Goal: Book appointment/travel/reservation

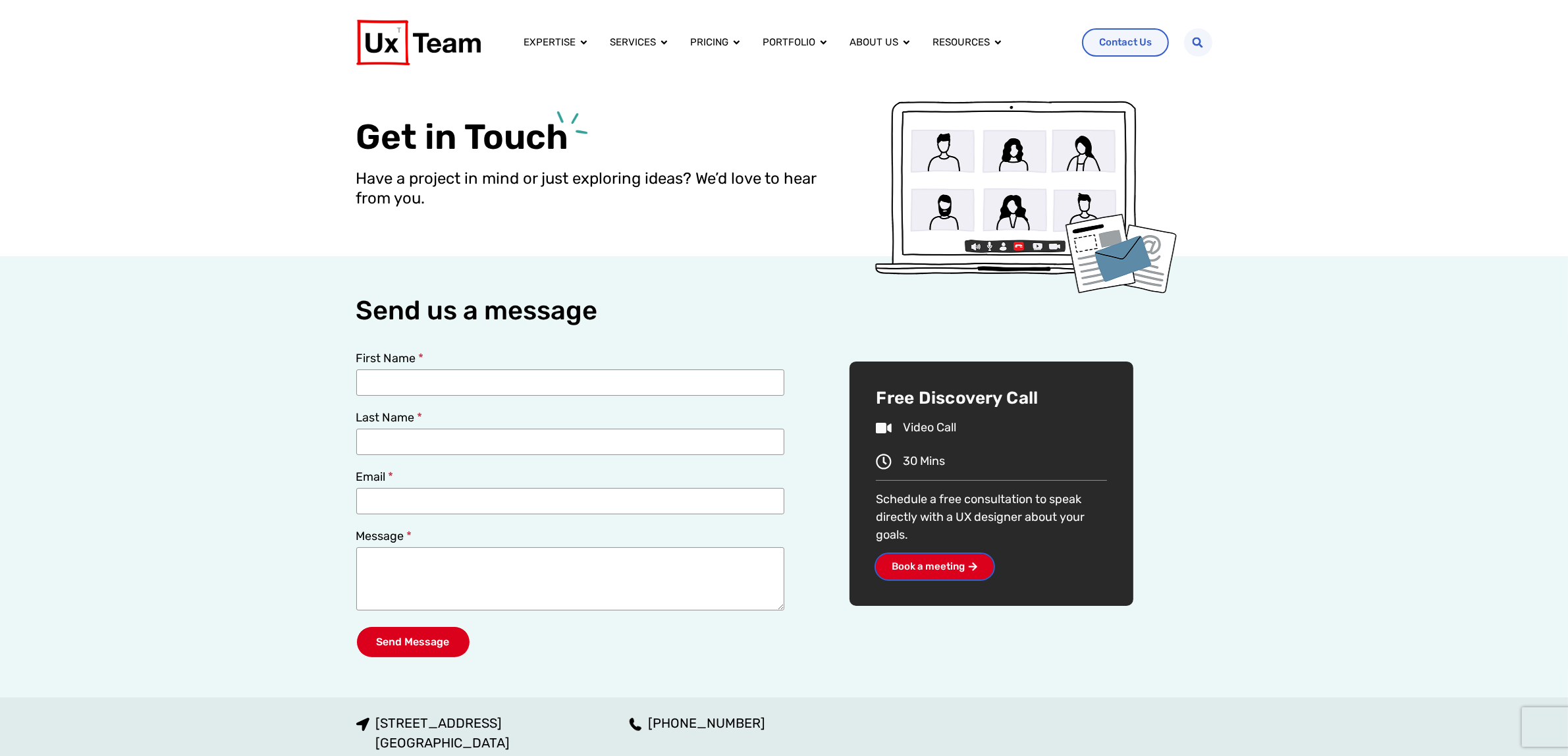
click at [942, 566] on span "Book a meeting" at bounding box center [928, 566] width 73 height 10
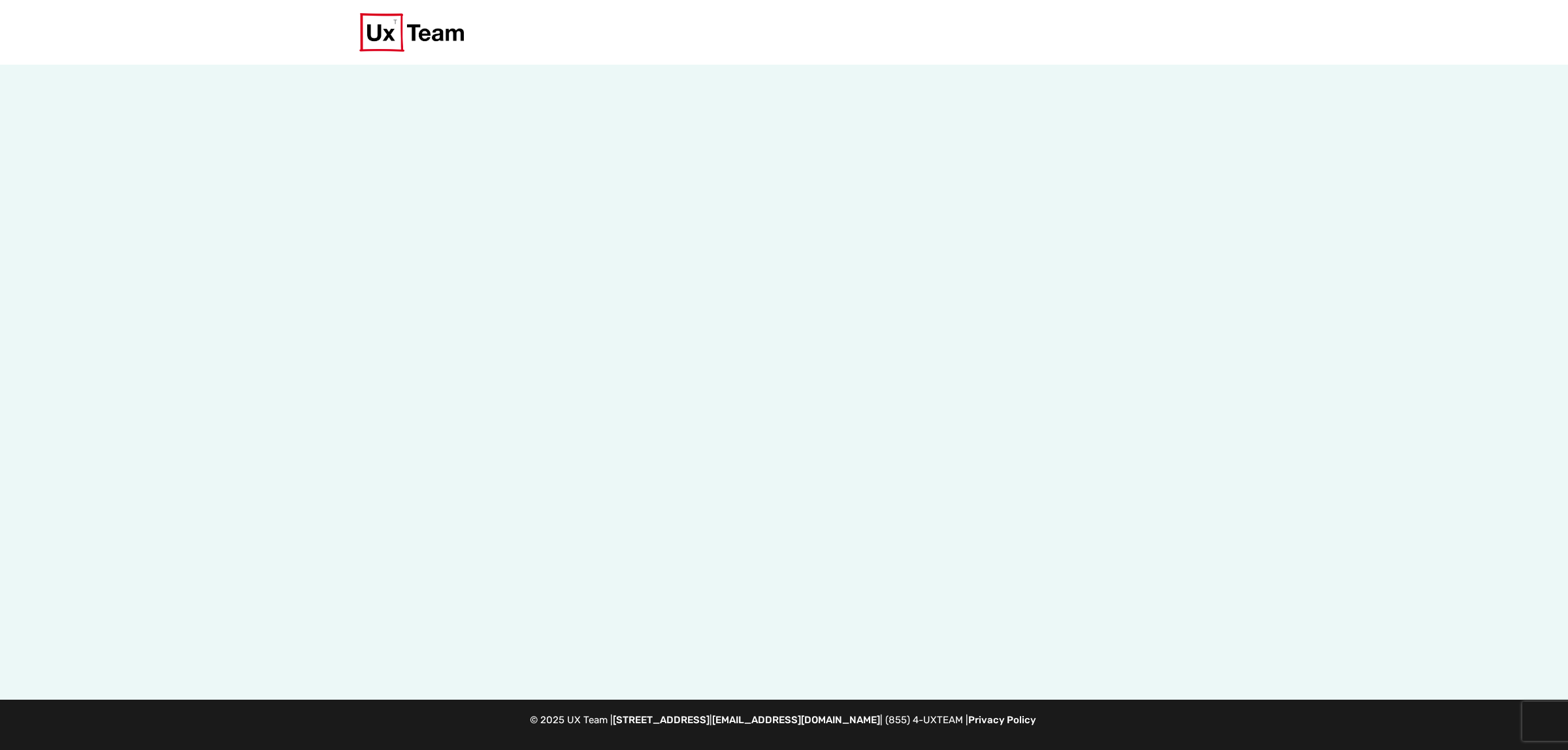
drag, startPoint x: 407, startPoint y: 139, endPoint x: 1033, endPoint y: 593, distance: 773.3
click at [1033, 593] on div at bounding box center [784, 382] width 849 height 635
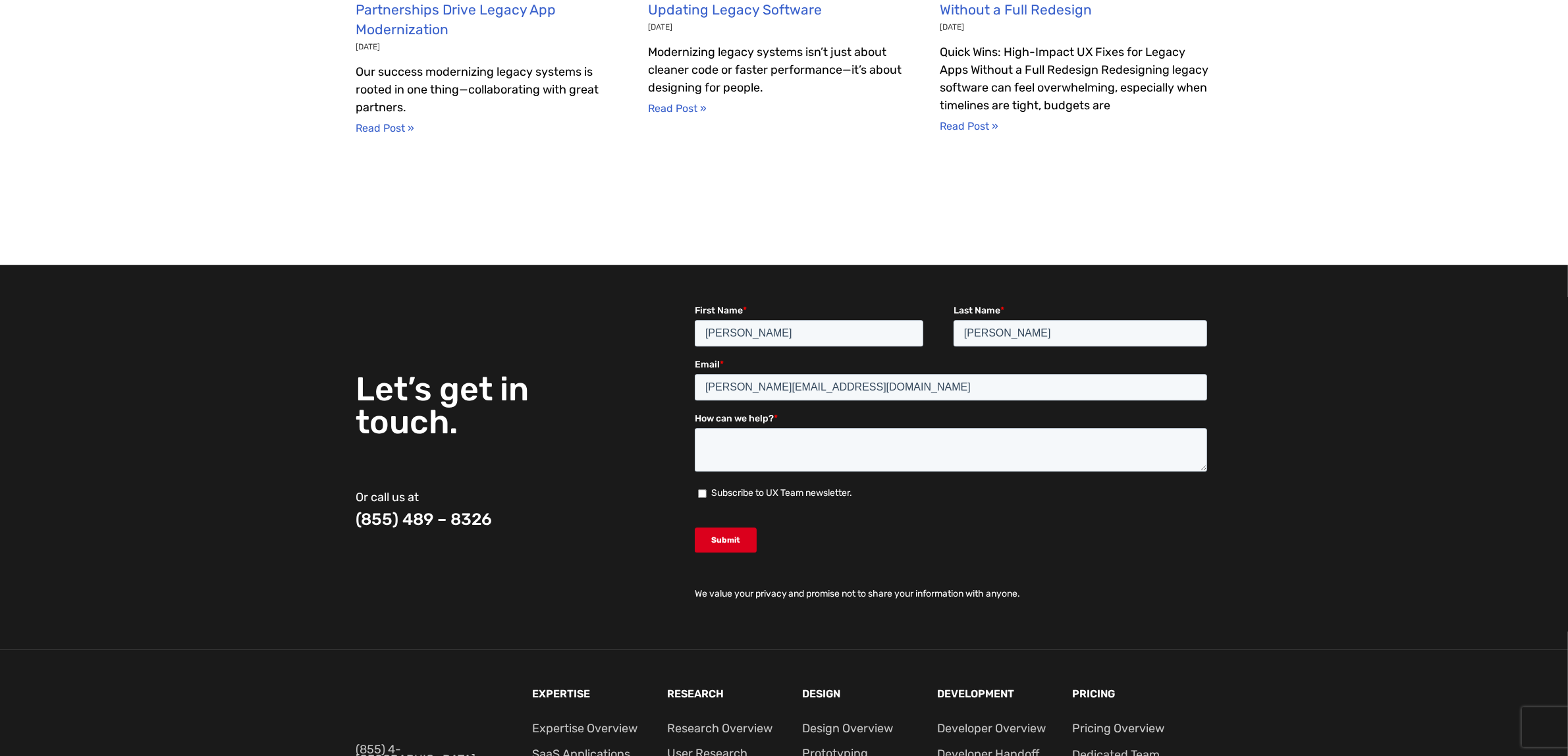
scroll to position [4875, 0]
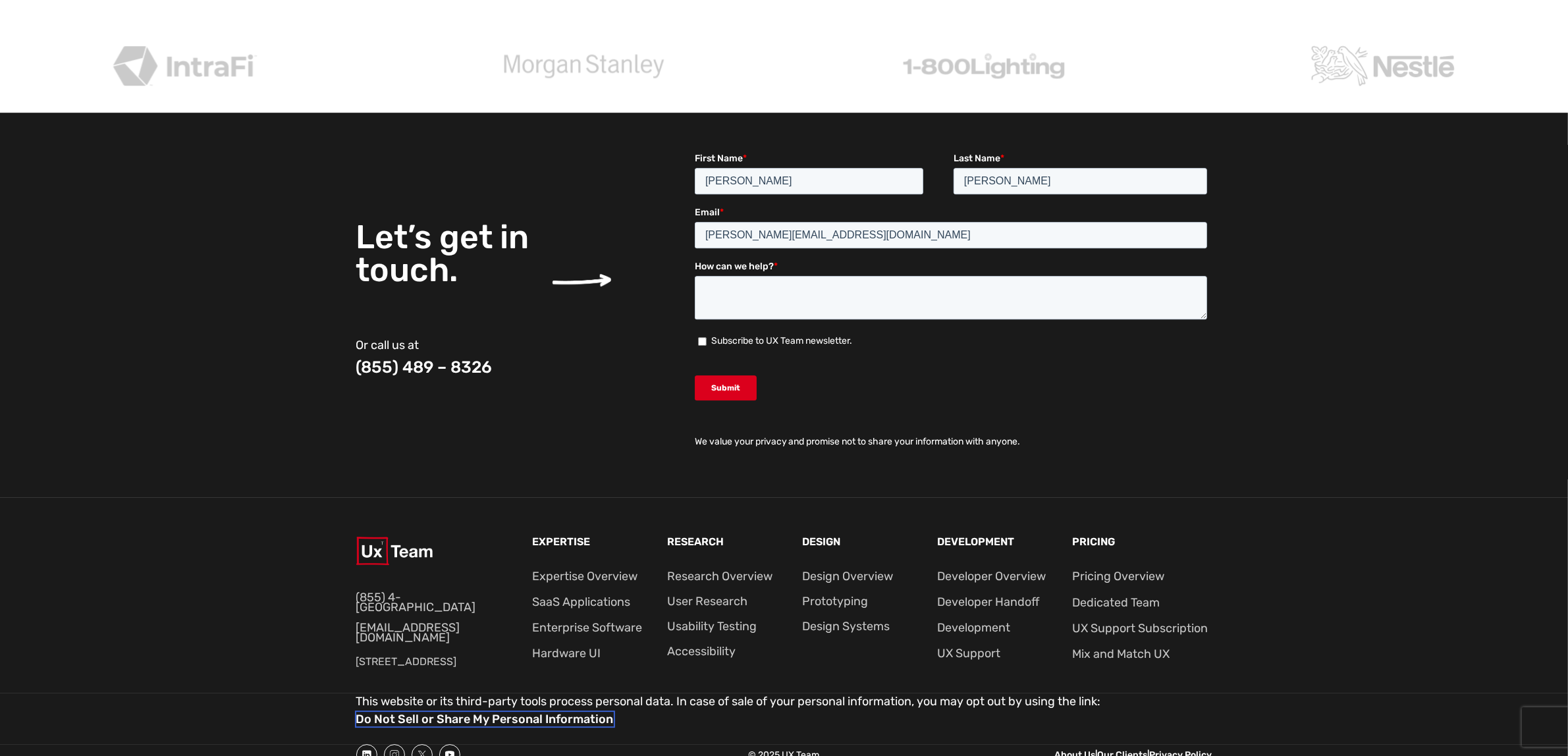
click at [557, 712] on link "Do Not Sell or Share My Personal Information" at bounding box center [485, 719] width 257 height 15
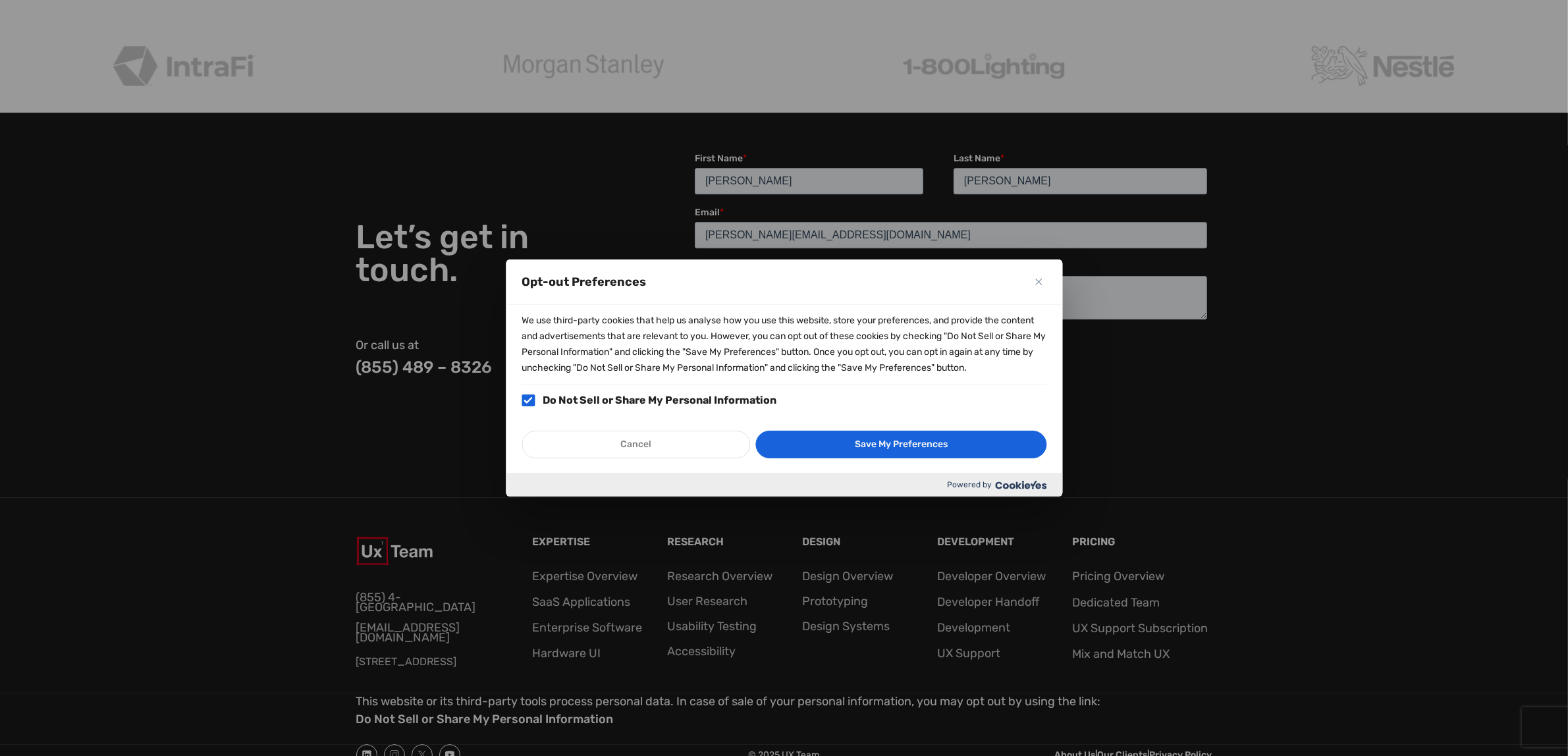
click at [1038, 287] on button "Close" at bounding box center [1038, 282] width 15 height 16
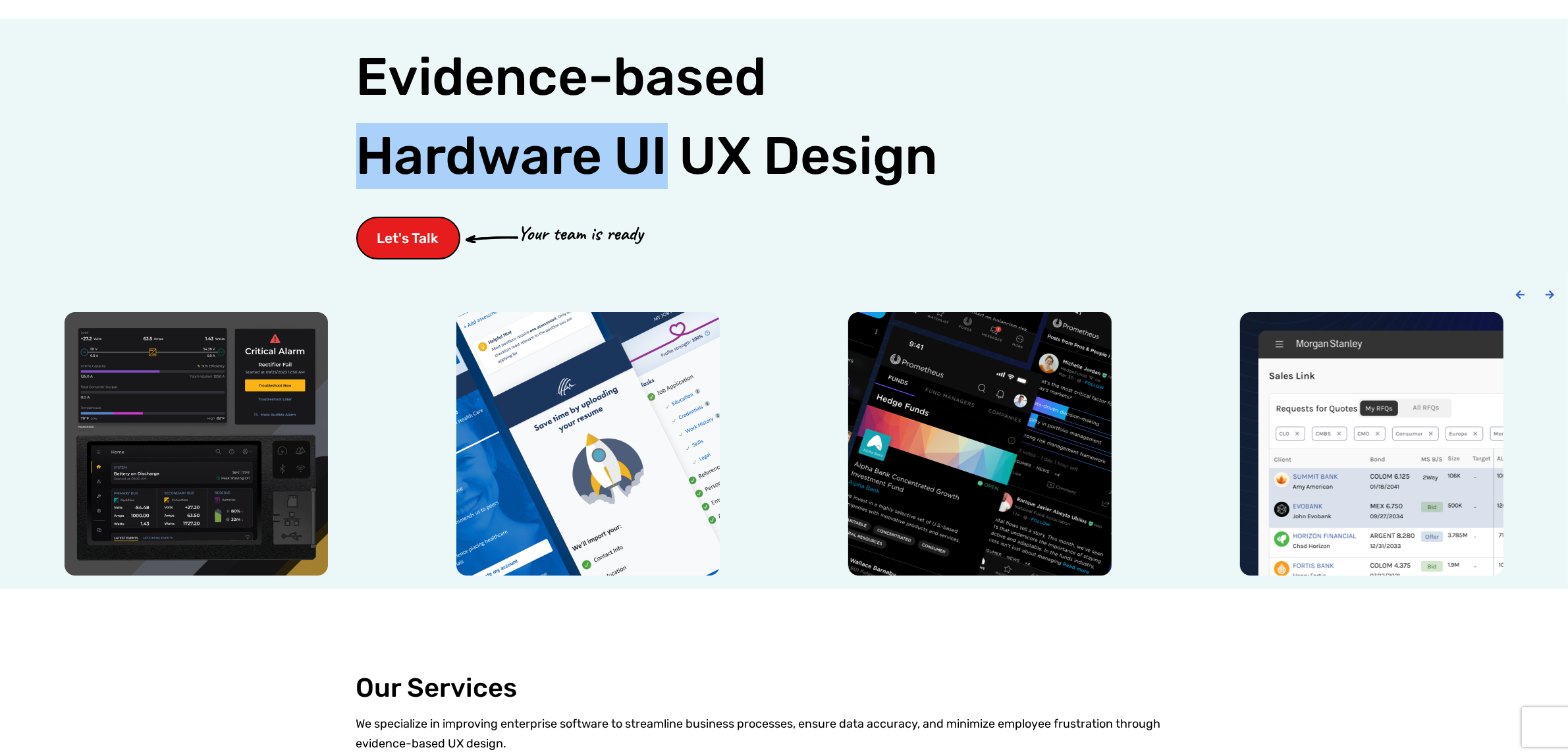
scroll to position [0, 0]
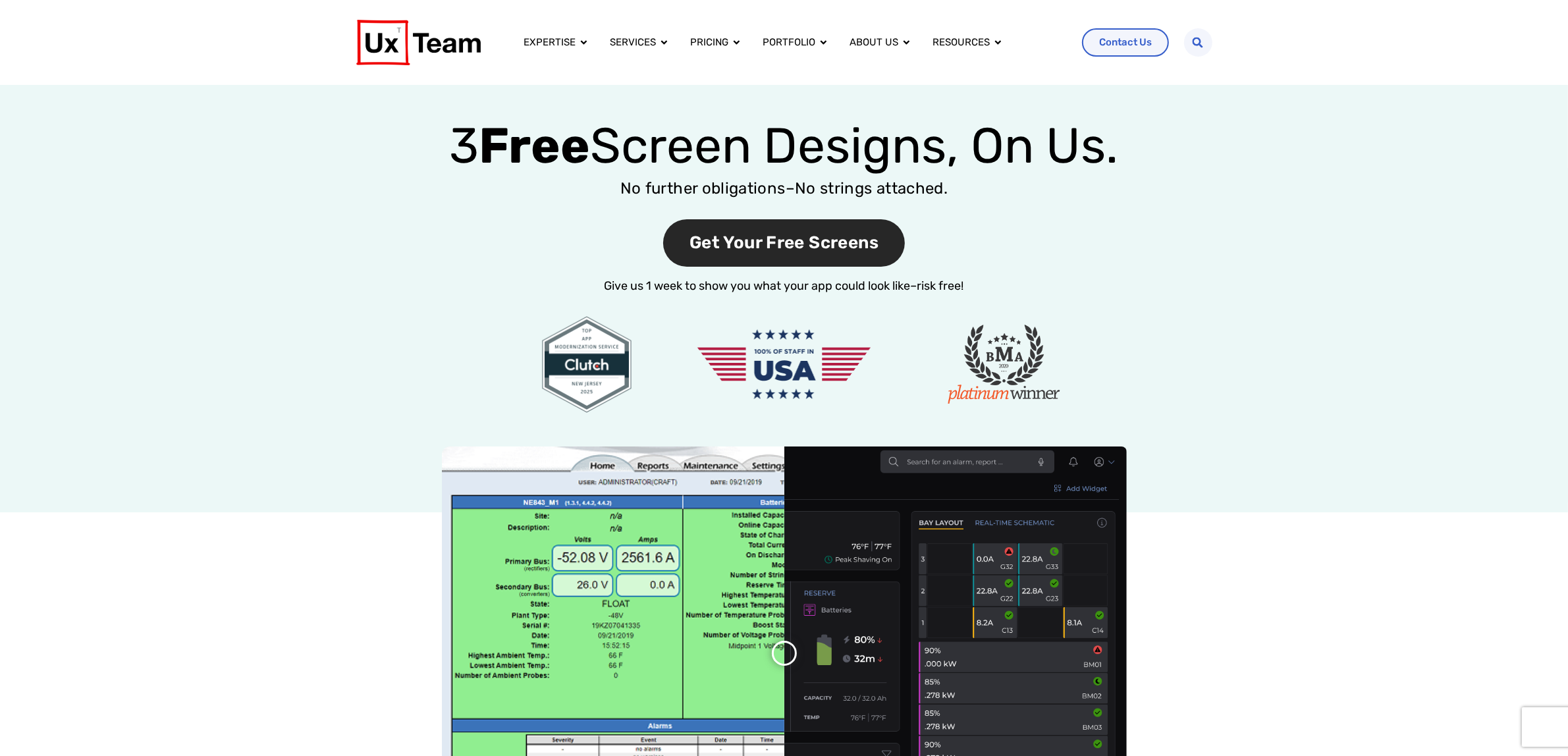
click at [821, 241] on span "Get Your Free Screens" at bounding box center [783, 243] width 242 height 48
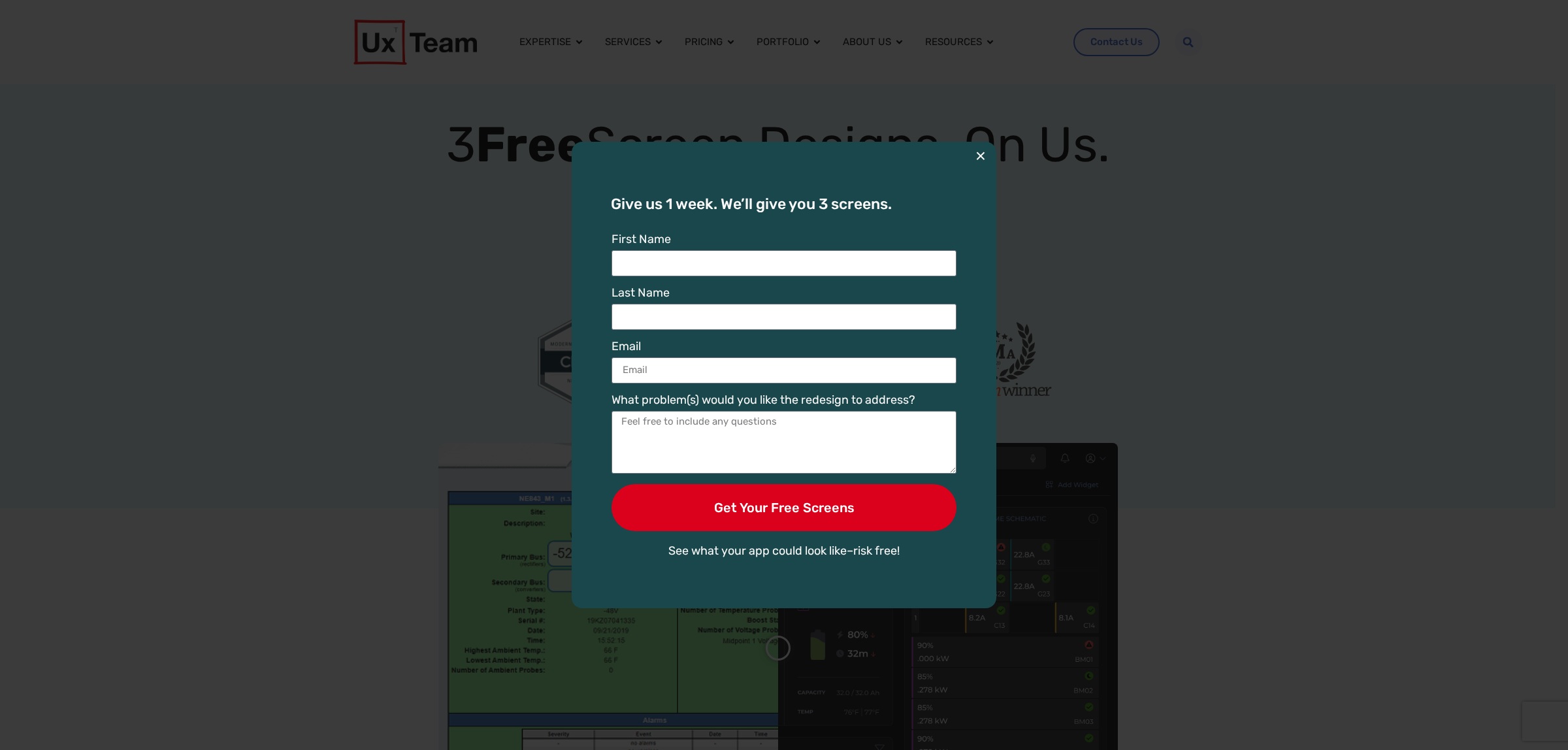
click at [979, 154] on button "×" at bounding box center [981, 156] width 10 height 29
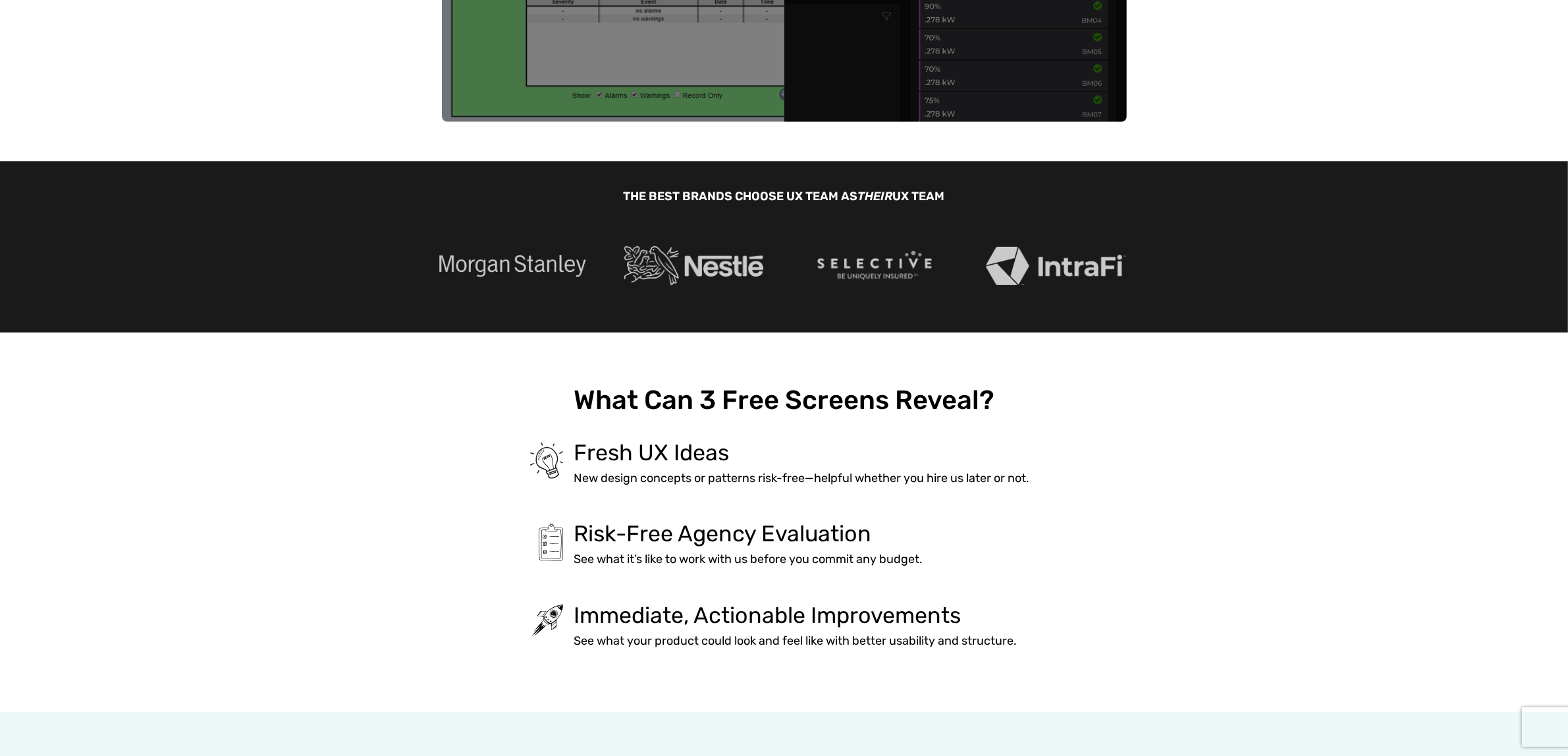
scroll to position [741, 0]
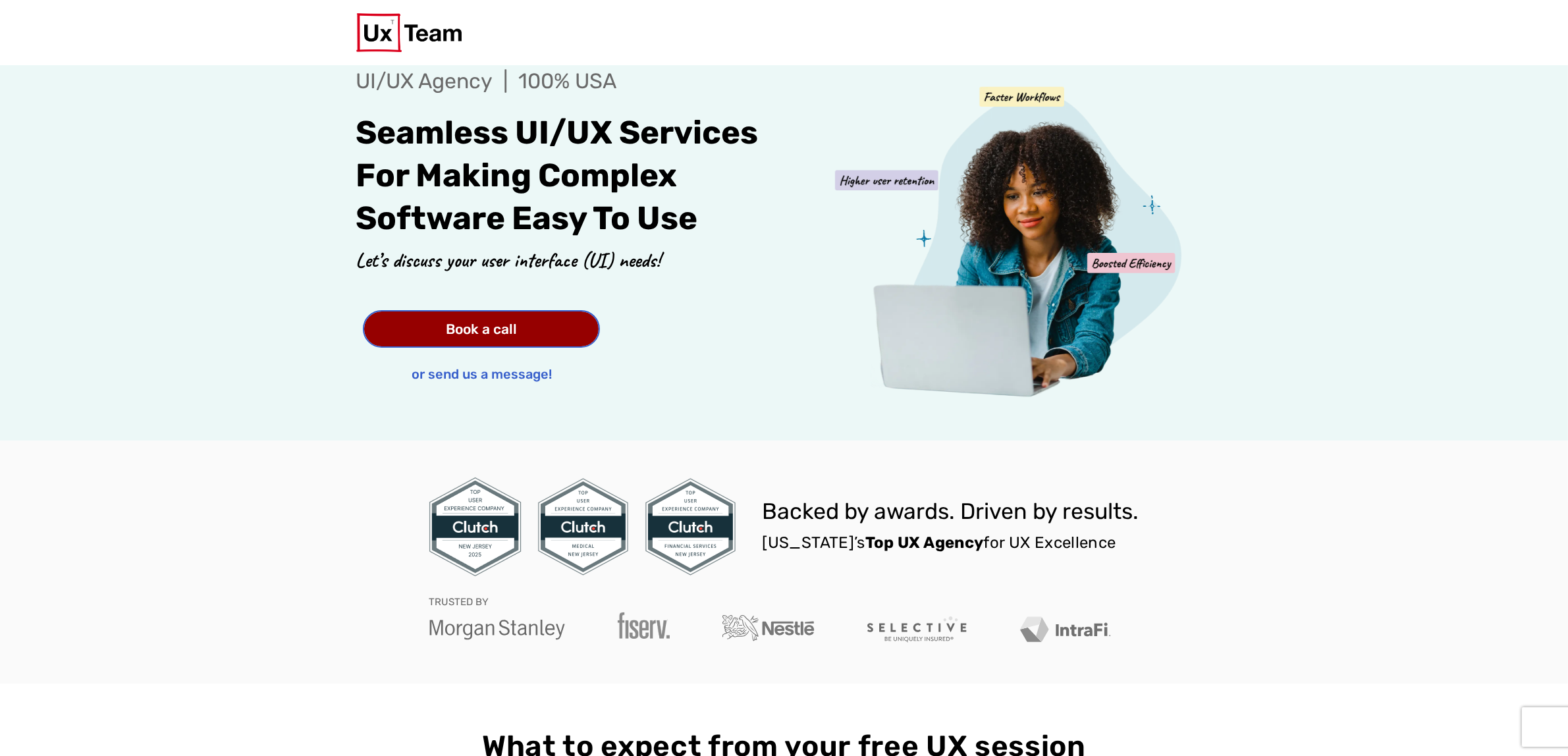
click at [451, 340] on link "Book a call" at bounding box center [481, 329] width 235 height 35
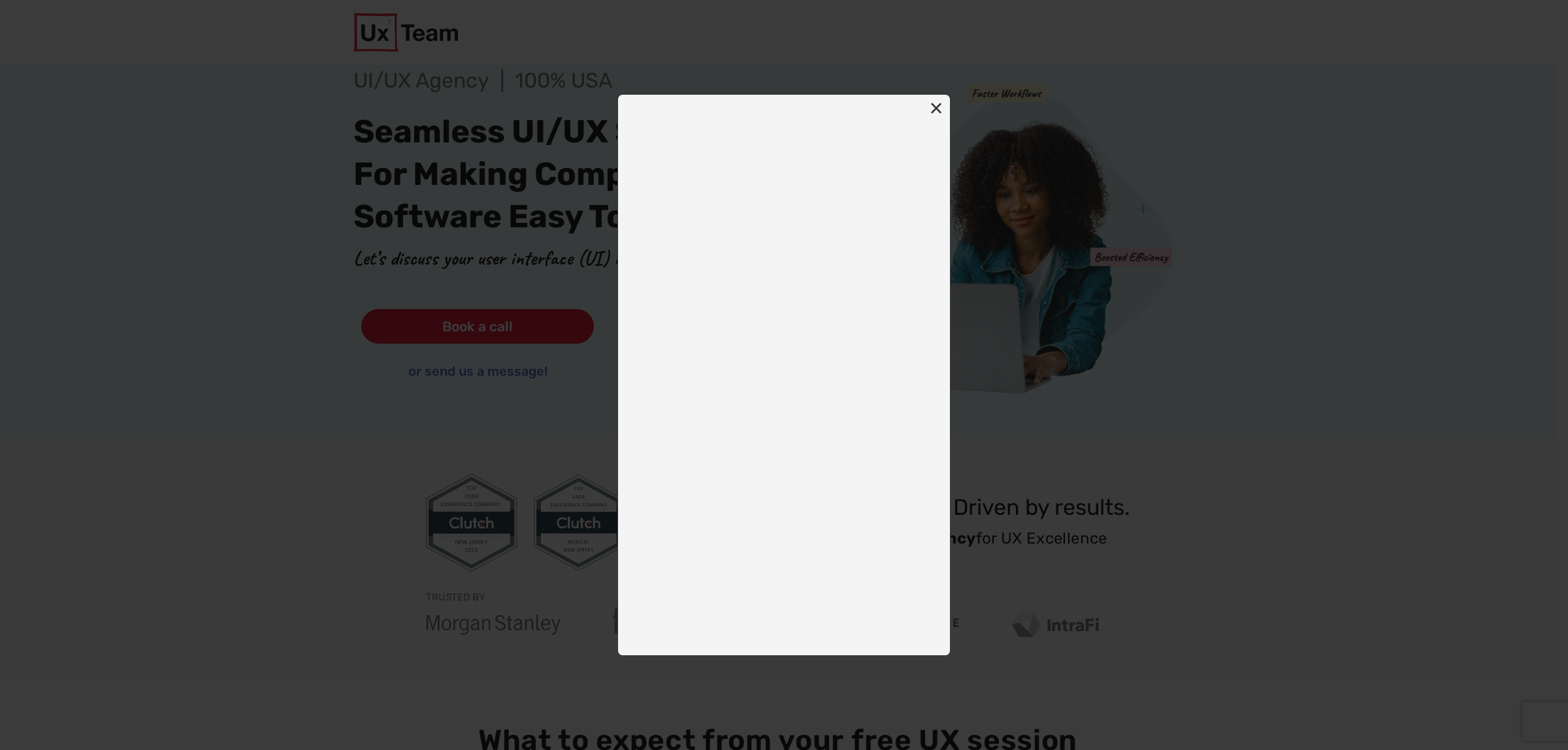
click at [938, 111] on button "×" at bounding box center [936, 108] width 29 height 29
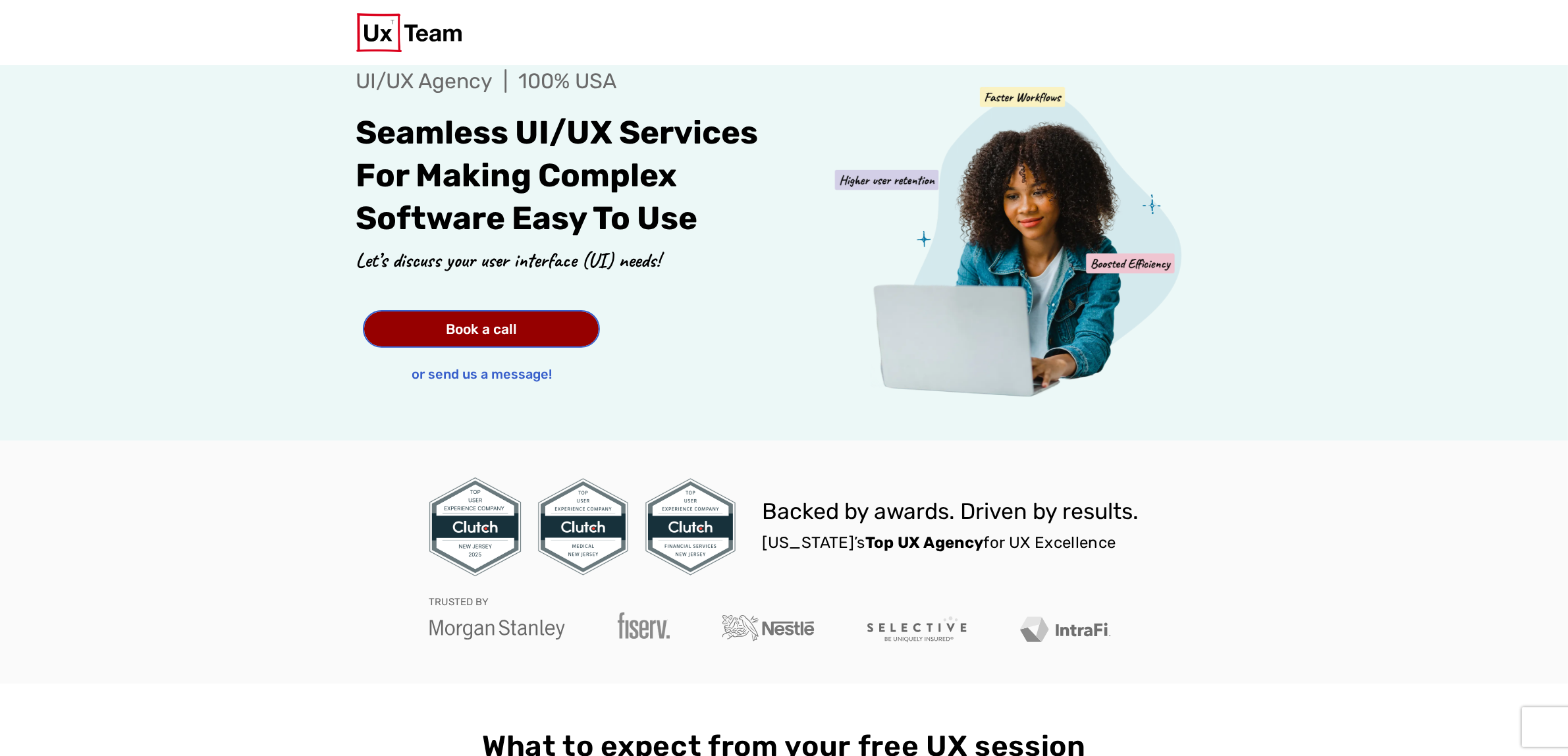
click at [489, 333] on span "Book a call" at bounding box center [481, 329] width 71 height 14
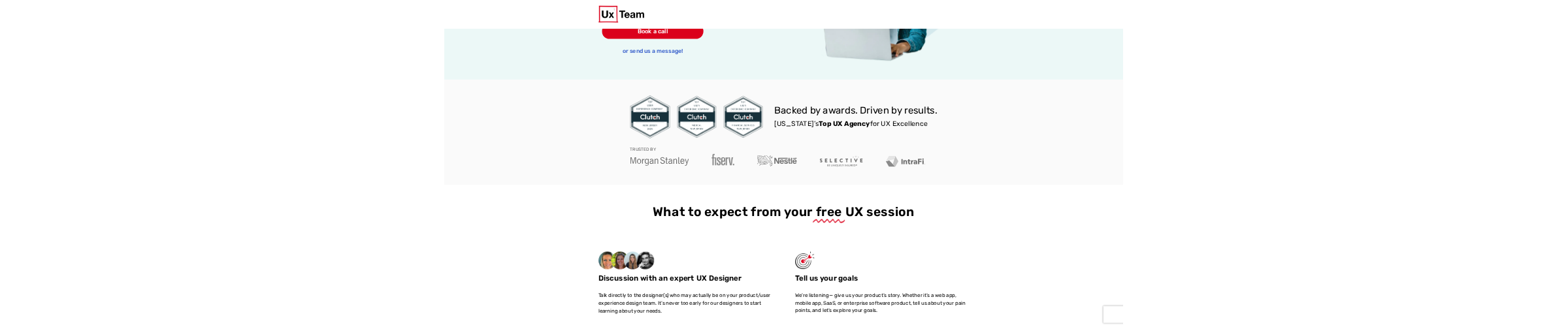
scroll to position [408, 0]
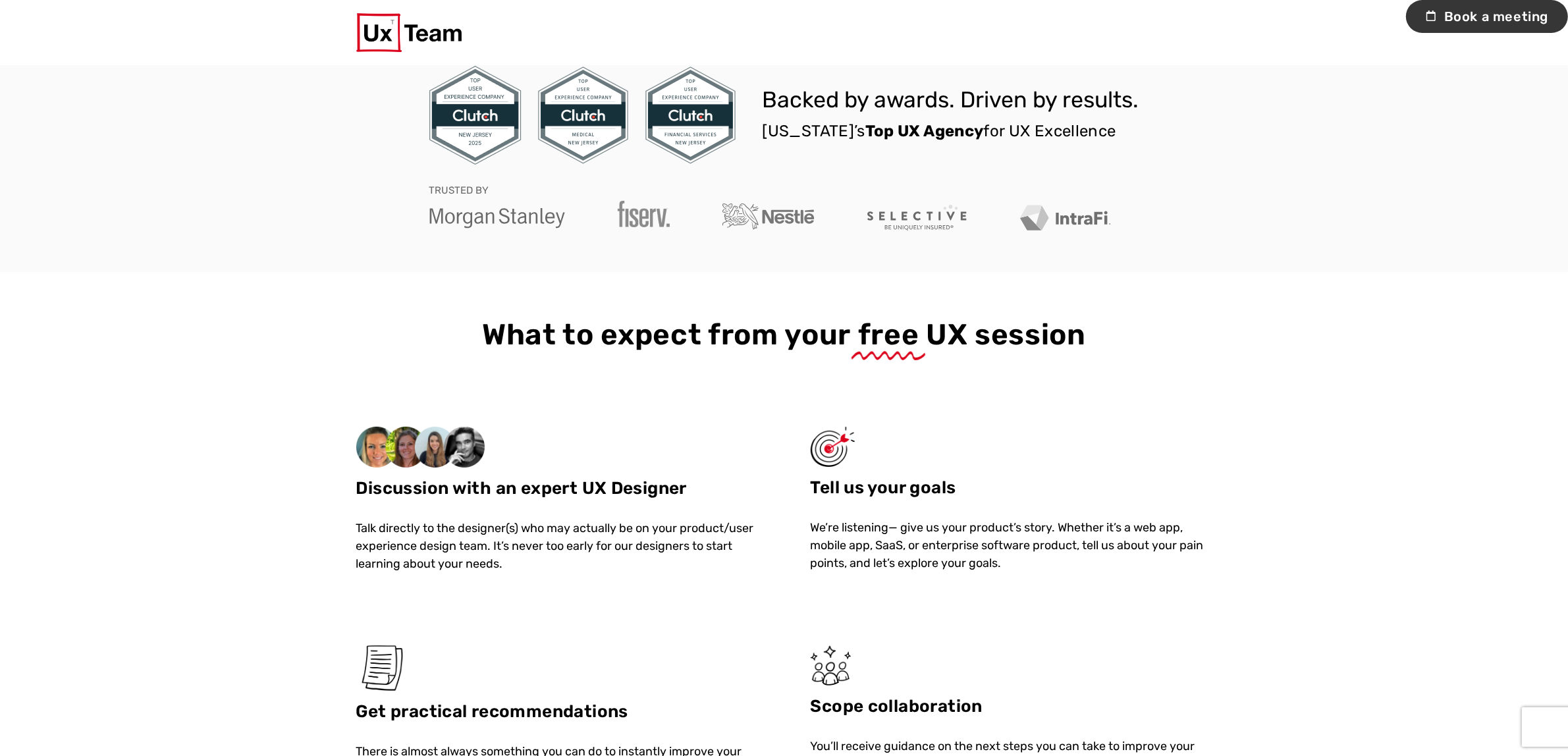
click at [1480, 15] on span "Book a meeting" at bounding box center [1487, 16] width 162 height 33
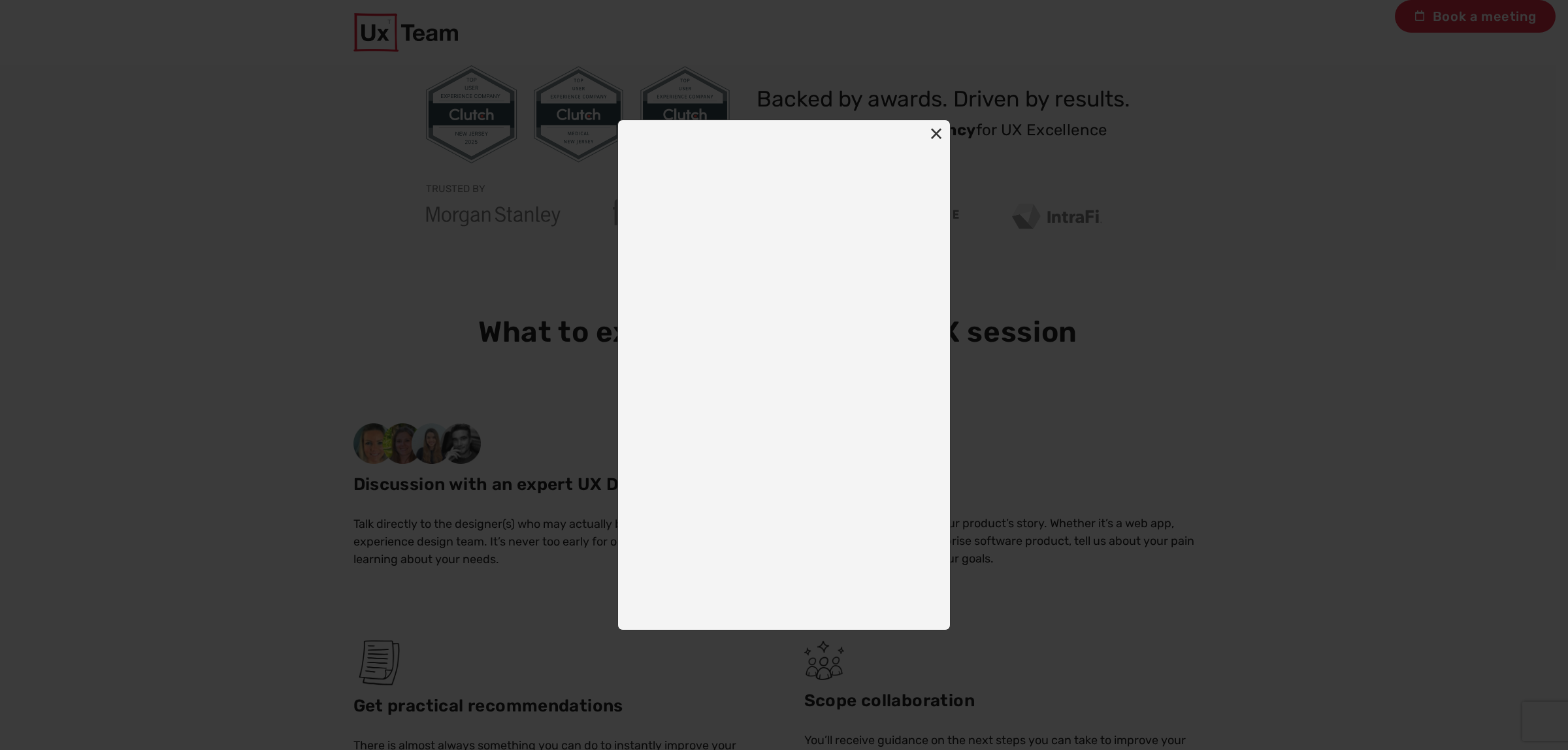
click at [935, 140] on button "×" at bounding box center [936, 134] width 29 height 29
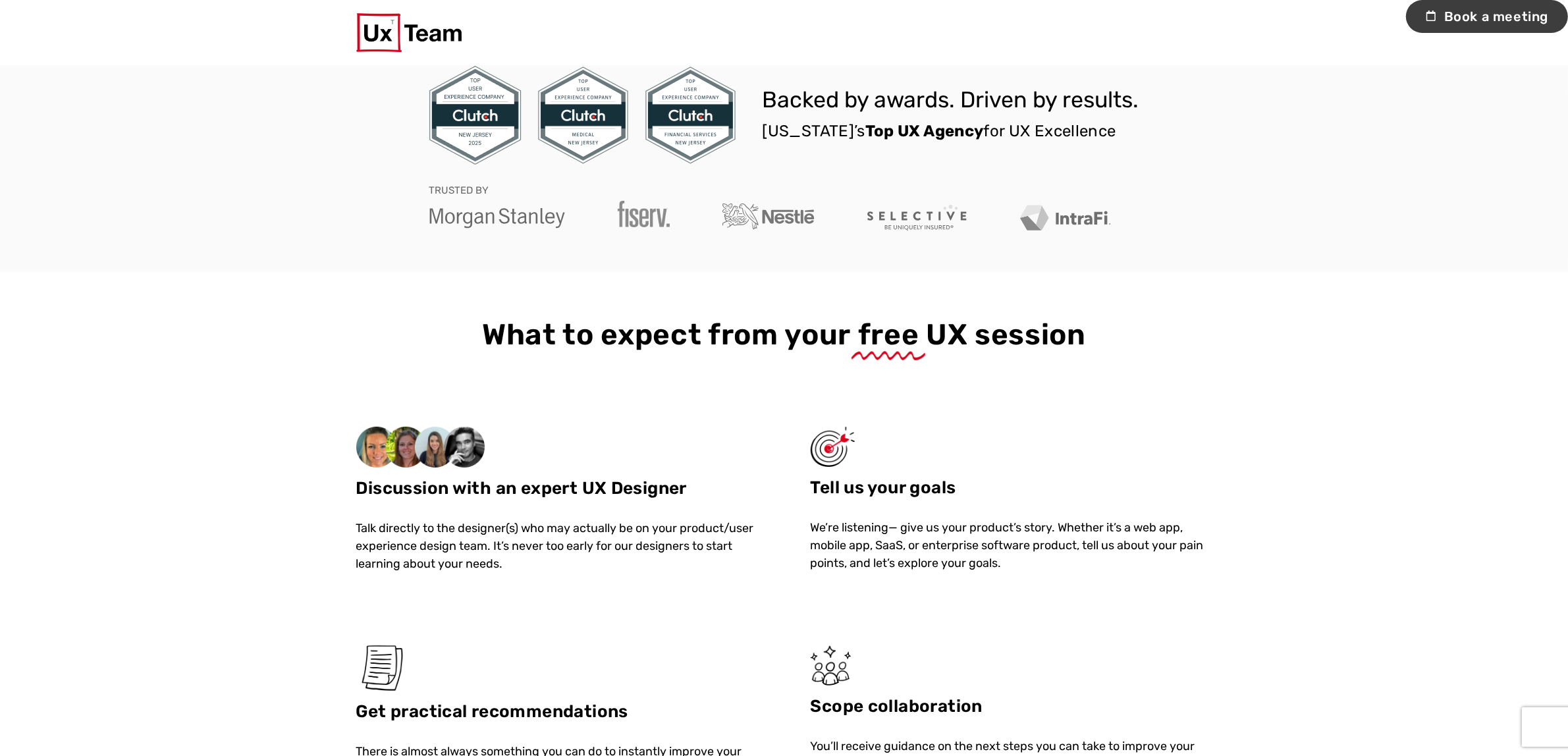
click at [1473, 28] on span "Book a meeting" at bounding box center [1487, 16] width 162 height 33
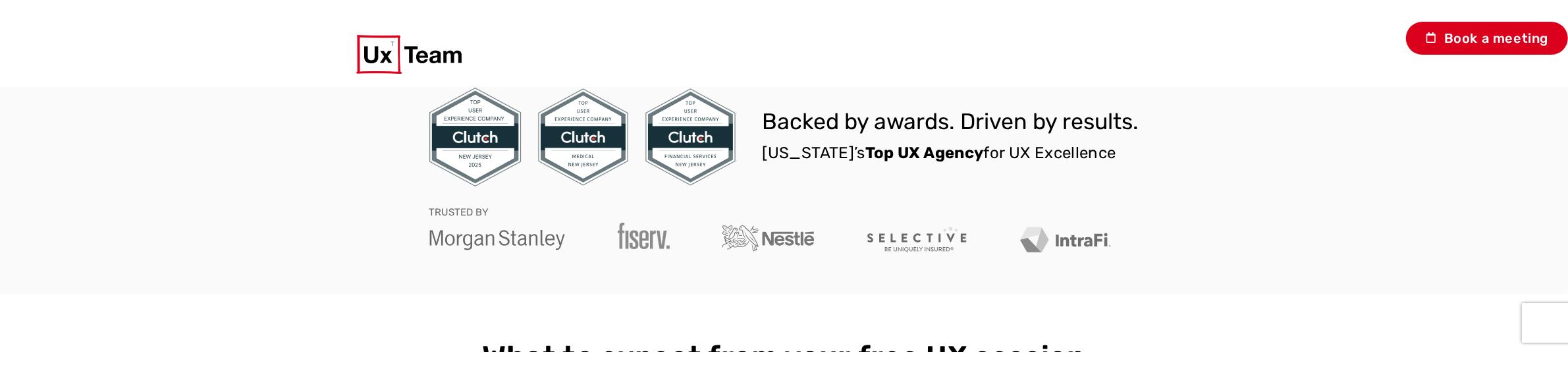
scroll to position [450, 0]
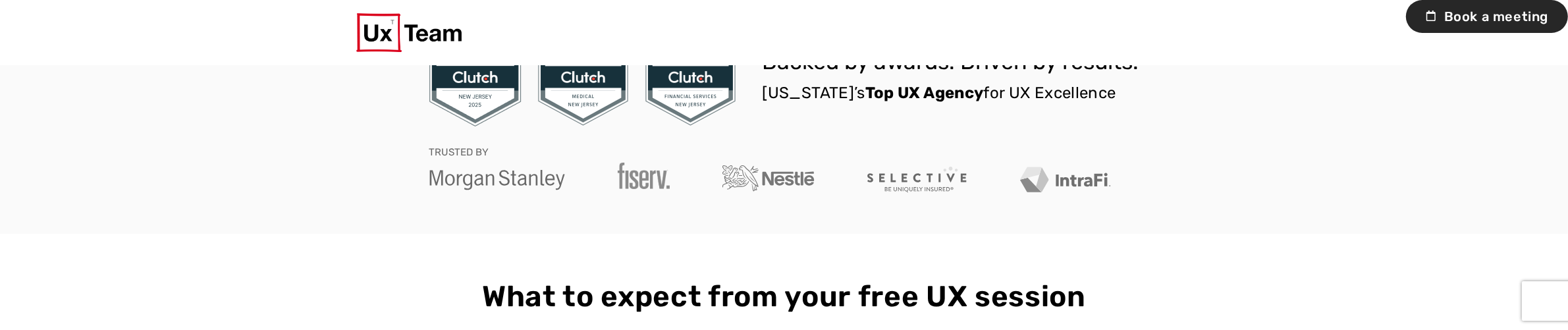
click at [1486, 18] on span "Book a meeting" at bounding box center [1487, 16] width 162 height 33
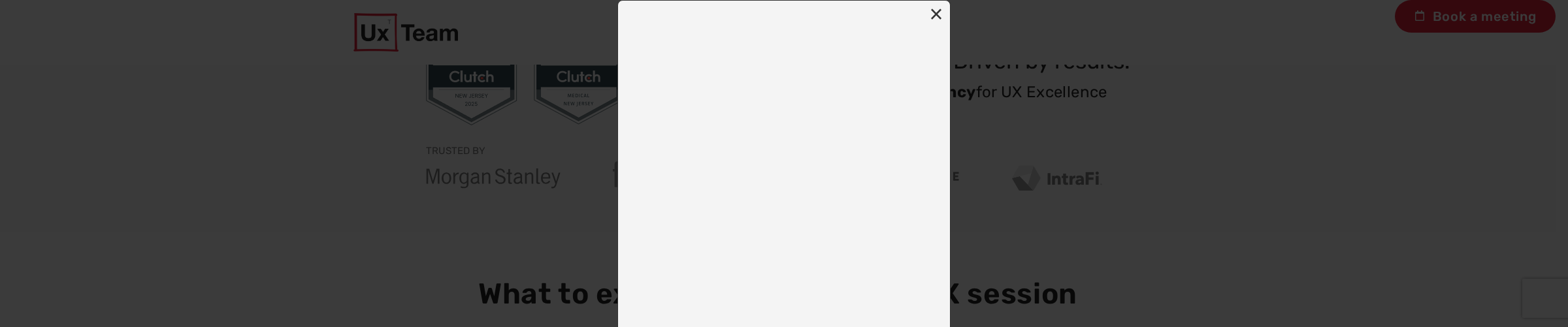
click at [929, 18] on button "×" at bounding box center [936, 14] width 29 height 29
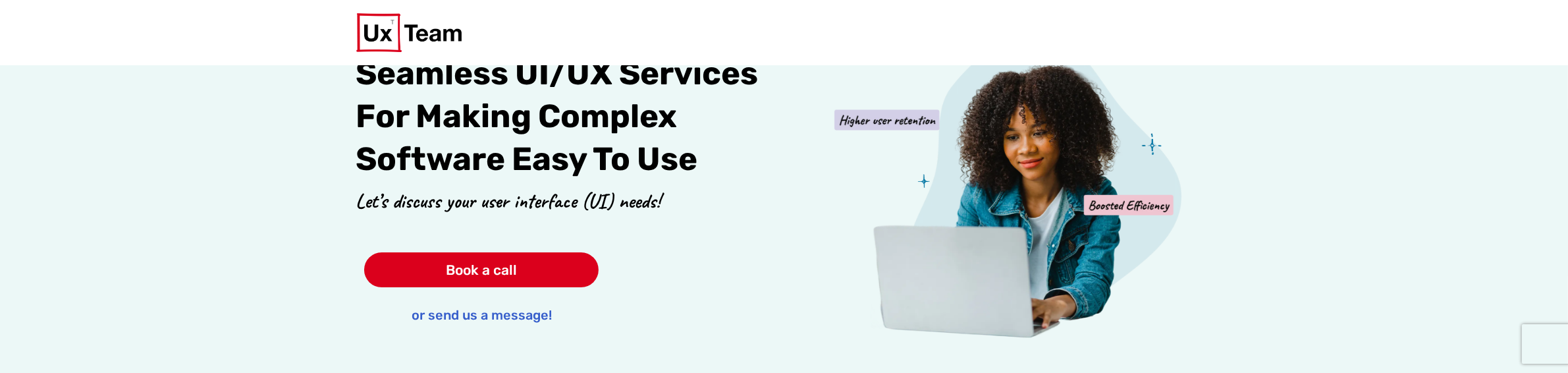
scroll to position [0, 0]
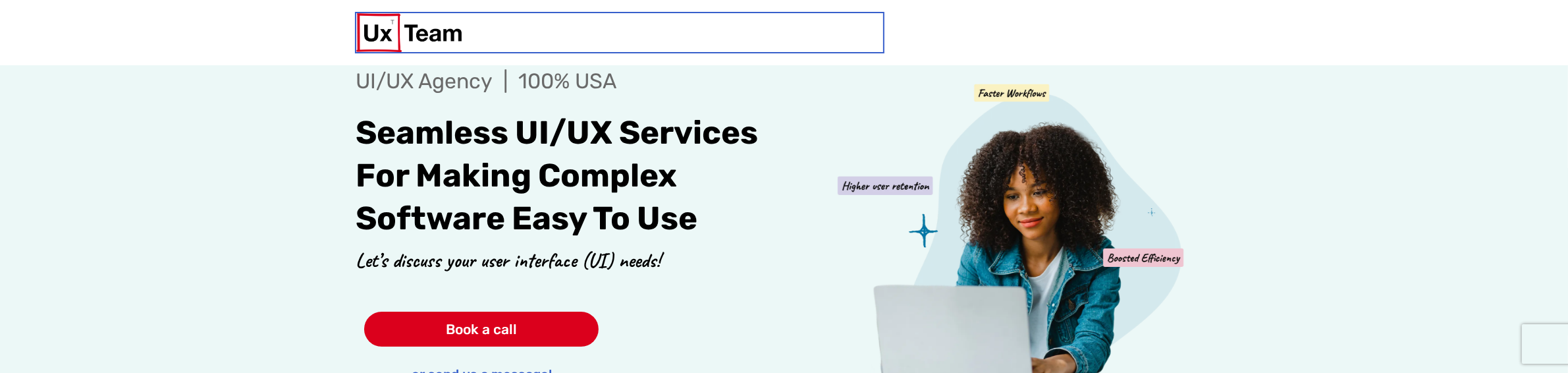
click at [428, 30] on img at bounding box center [409, 32] width 106 height 39
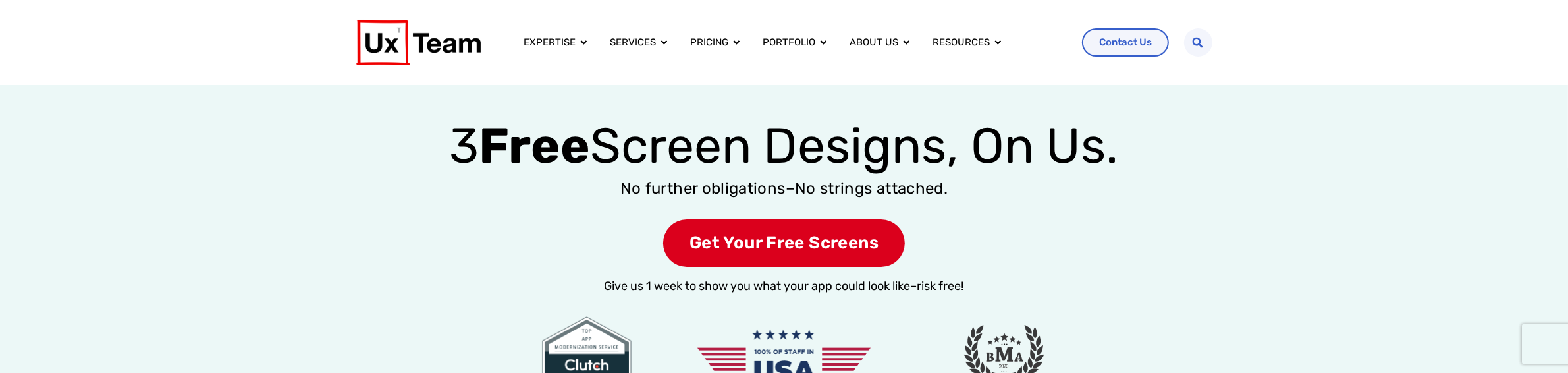
click at [752, 256] on span "Get Your Free Screens" at bounding box center [783, 243] width 242 height 48
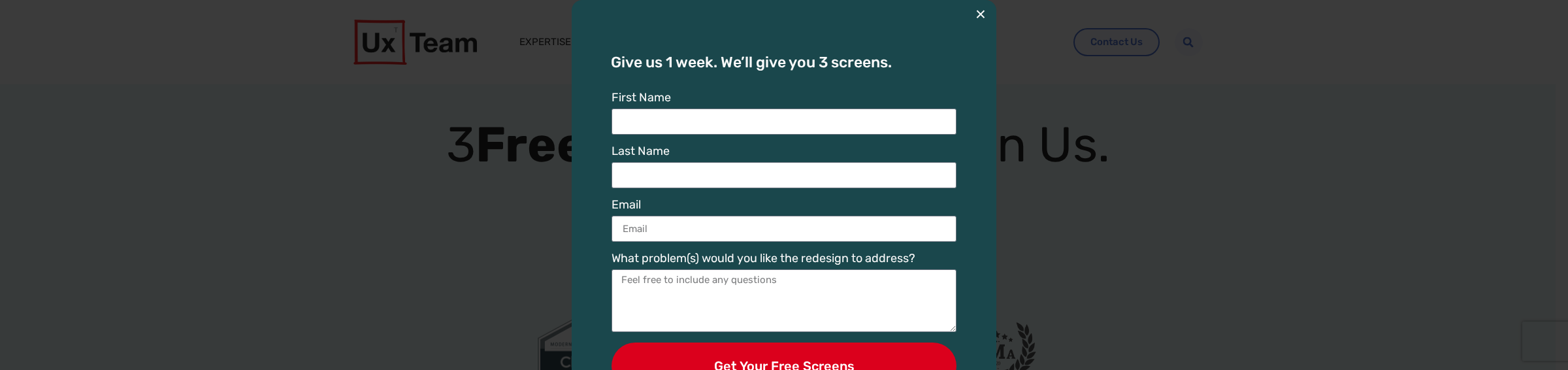
click at [976, 15] on button "×" at bounding box center [981, 14] width 10 height 29
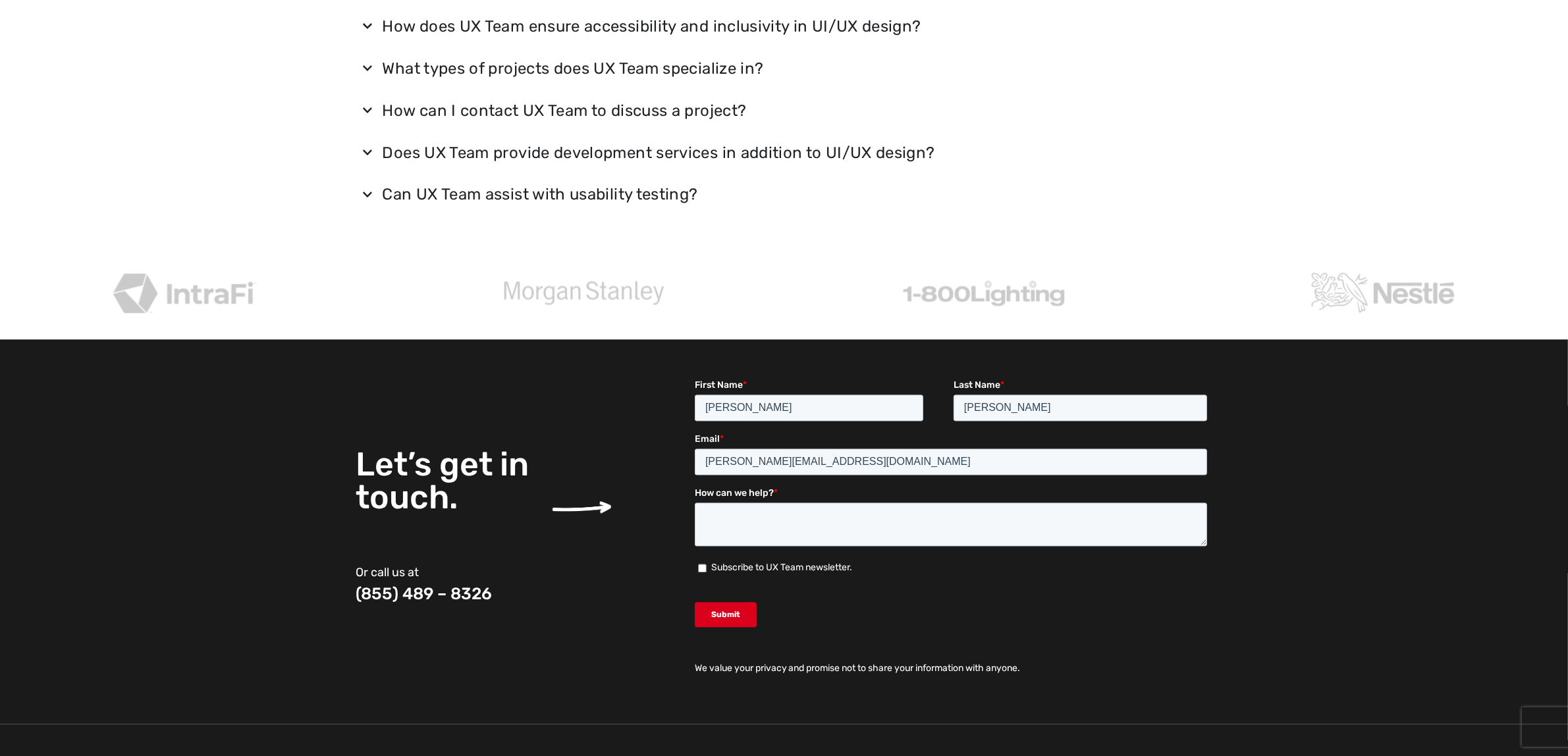
scroll to position [3191, 0]
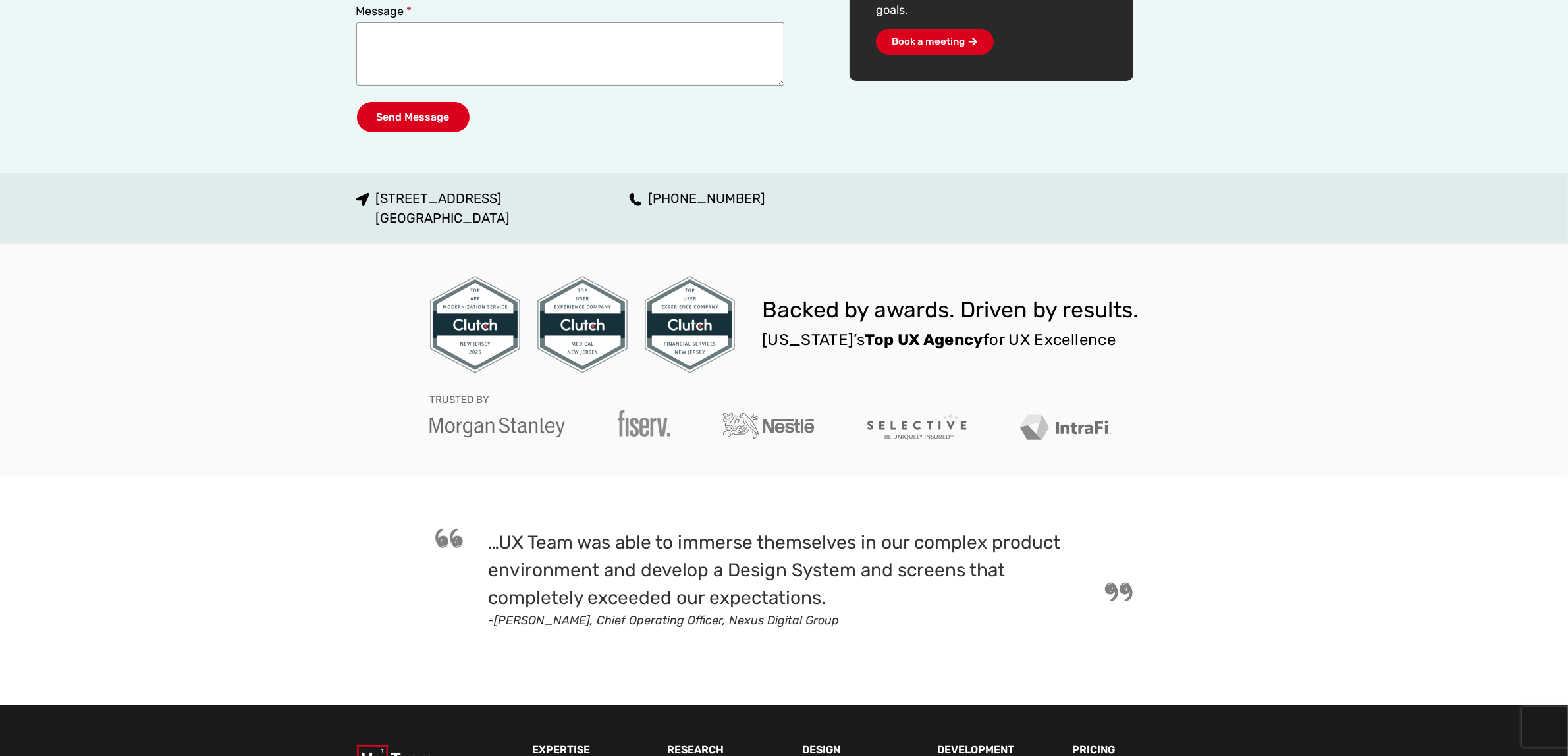
scroll to position [705, 0]
